Goal: Find specific page/section: Find specific page/section

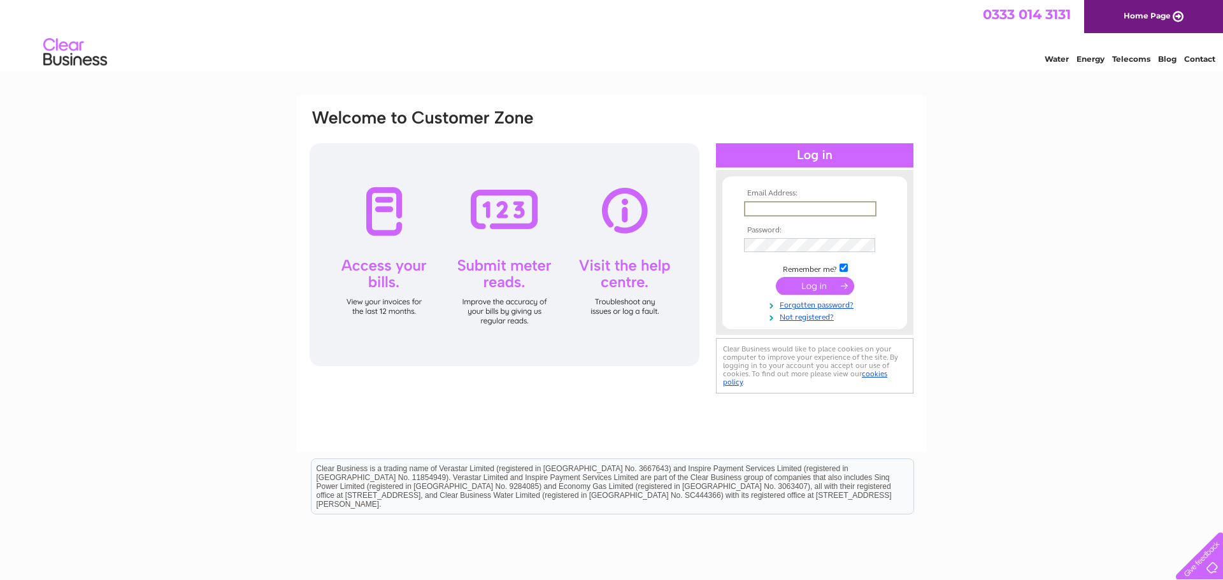
click at [754, 209] on input "text" at bounding box center [810, 208] width 133 height 15
type input "jessica@atlanticbuildingservices.co.uk"
click at [814, 285] on input "submit" at bounding box center [815, 285] width 78 height 18
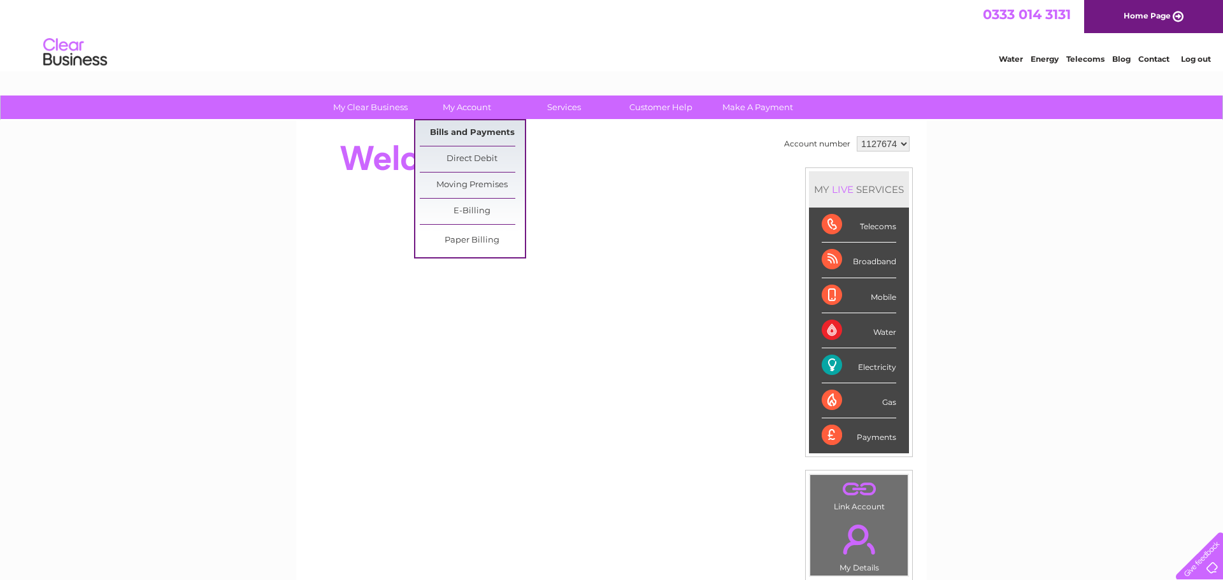
click at [470, 124] on link "Bills and Payments" at bounding box center [472, 132] width 105 height 25
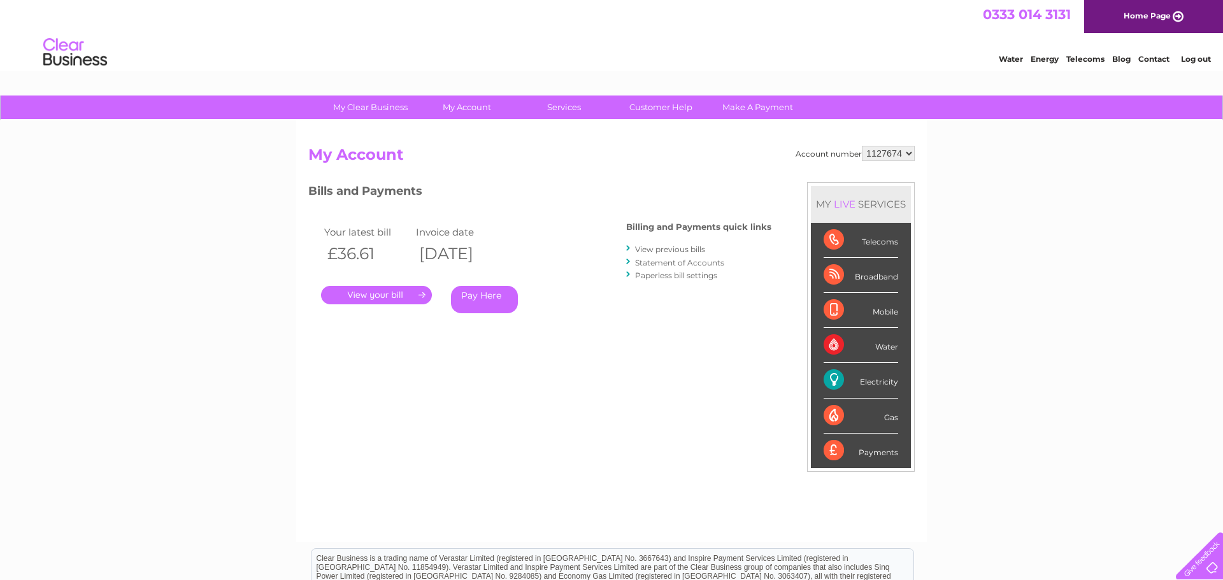
click at [375, 294] on link "." at bounding box center [376, 295] width 111 height 18
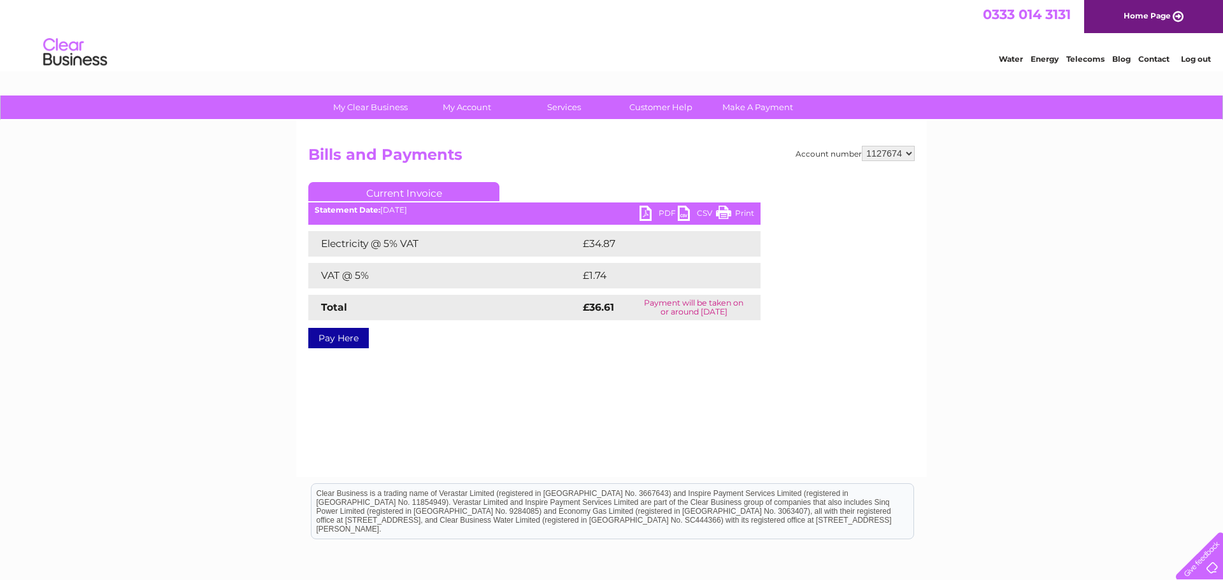
click at [647, 212] on link "PDF" at bounding box center [659, 215] width 38 height 18
